Goal: Task Accomplishment & Management: Manage account settings

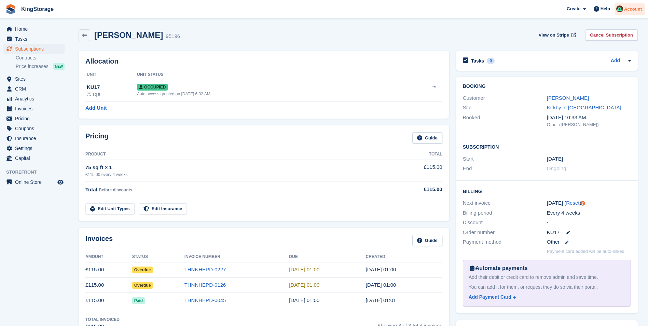
click at [635, 11] on span "Account" at bounding box center [633, 9] width 18 height 7
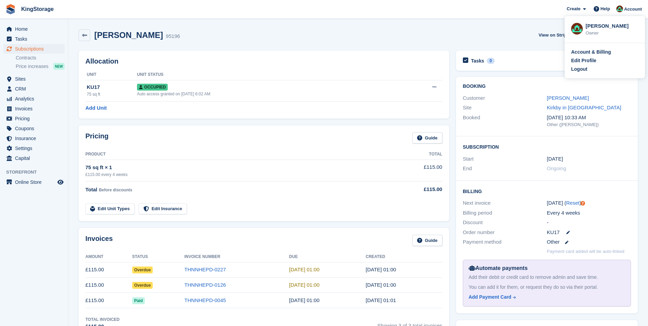
click at [583, 68] on div "Logout" at bounding box center [579, 69] width 16 height 7
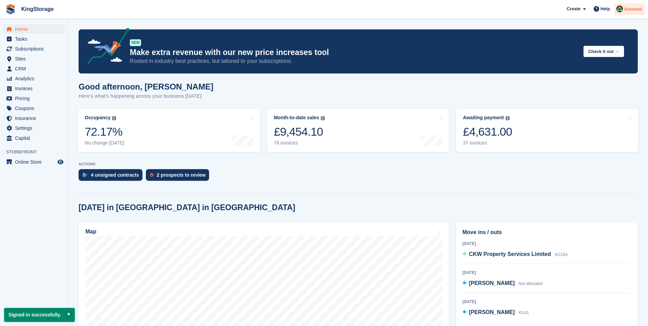
click at [640, 9] on span "Account" at bounding box center [633, 9] width 18 height 7
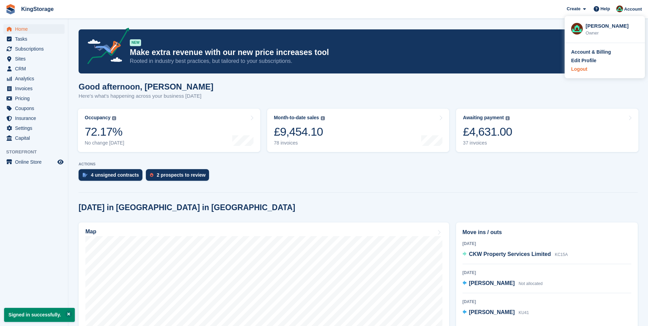
click at [576, 72] on div "Logout" at bounding box center [579, 69] width 16 height 7
